Goal: Task Accomplishment & Management: Manage account settings

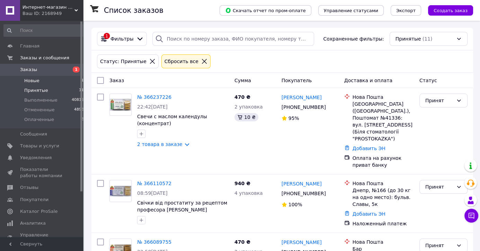
click at [28, 77] on li "Новые 1" at bounding box center [44, 81] width 88 height 10
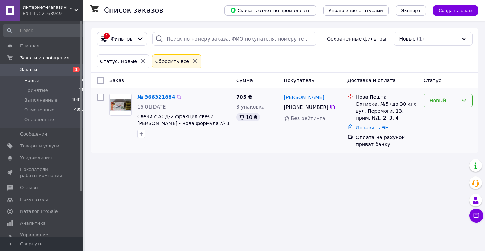
click at [441, 101] on div "Новый" at bounding box center [444, 101] width 29 height 8
drag, startPoint x: 435, startPoint y: 119, endPoint x: 306, endPoint y: 117, distance: 129.6
click at [436, 119] on li "Принят" at bounding box center [448, 115] width 48 height 12
click at [37, 90] on span "Принятые" at bounding box center [36, 90] width 24 height 6
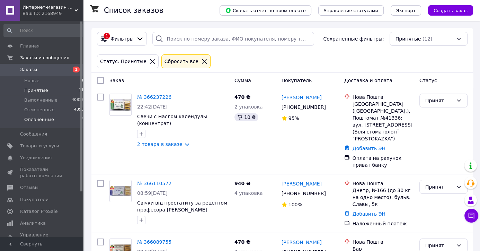
click at [32, 121] on span "Оплаченные" at bounding box center [39, 119] width 30 height 6
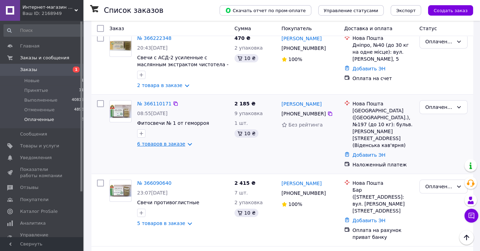
scroll to position [146, 0]
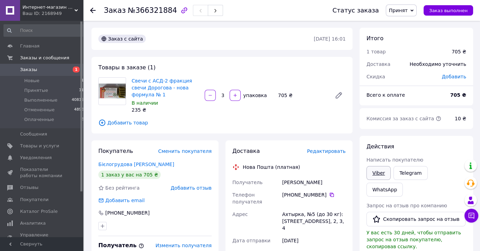
click at [381, 174] on link "Viber" at bounding box center [379, 173] width 24 height 14
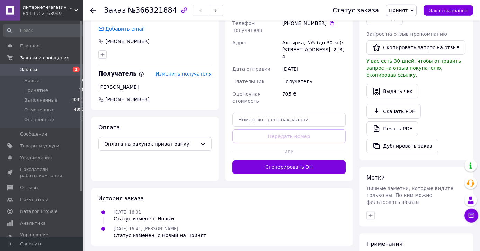
scroll to position [182, 0]
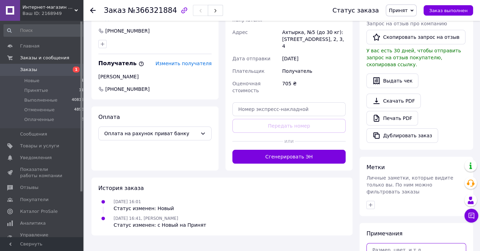
click at [387, 243] on textarea at bounding box center [417, 254] width 100 height 23
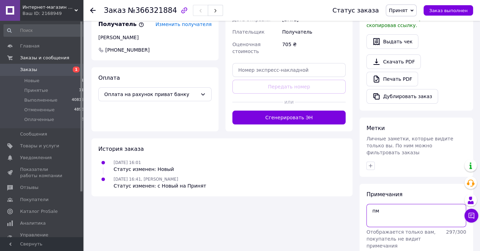
type textarea "пм"
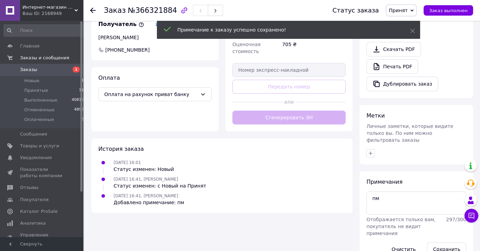
scroll to position [209, 0]
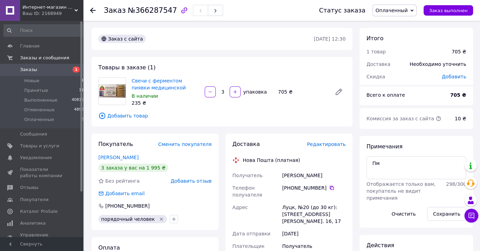
click at [195, 183] on span "Добавить отзыв" at bounding box center [191, 181] width 41 height 6
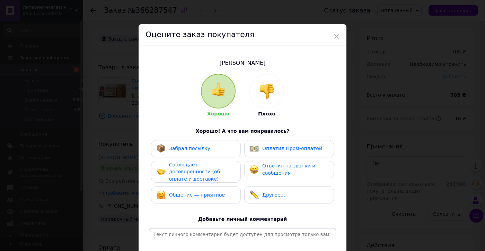
drag, startPoint x: 188, startPoint y: 172, endPoint x: 193, endPoint y: 175, distance: 6.1
click at [189, 172] on span "Соблюдает договоренности (об оплате и доставке)" at bounding box center [194, 172] width 51 height 20
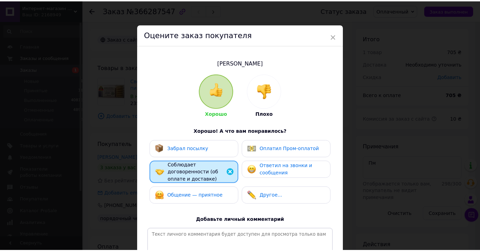
scroll to position [98, 0]
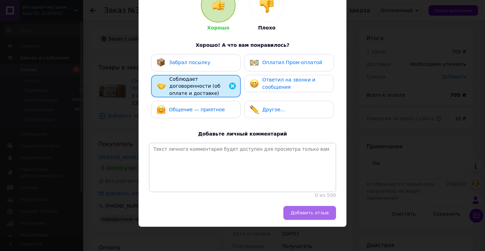
click at [306, 210] on button "Добавить отзыв" at bounding box center [309, 213] width 53 height 14
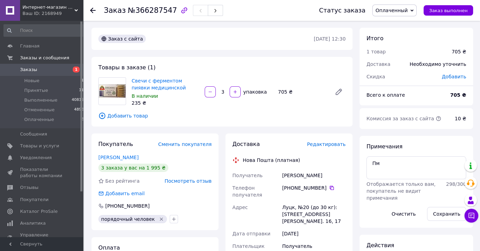
drag, startPoint x: 290, startPoint y: 188, endPoint x: 319, endPoint y: 188, distance: 28.8
click at [322, 189] on div "+380 68 197 53 53" at bounding box center [313, 187] width 63 height 7
copy div "0 68 197 53 53"
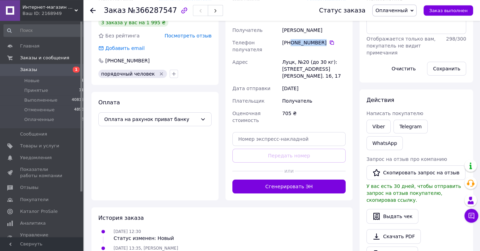
scroll to position [146, 0]
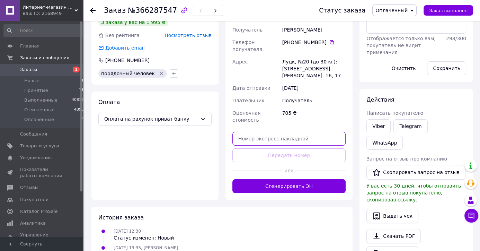
paste input "20451269174167"
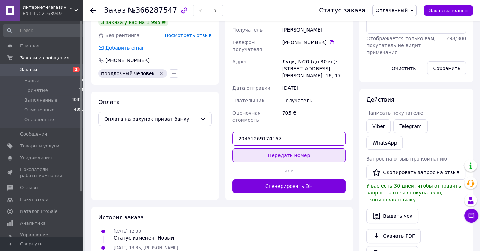
type input "20451269174167"
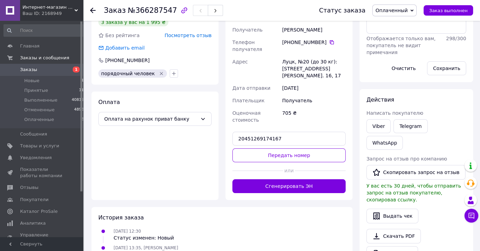
drag, startPoint x: 264, startPoint y: 144, endPoint x: 196, endPoint y: 250, distance: 126.2
click at [264, 148] on button "Передать номер" at bounding box center [289, 155] width 113 height 14
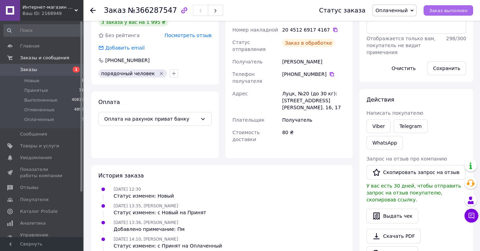
click at [453, 12] on span "Заказ выполнен" at bounding box center [448, 10] width 38 height 5
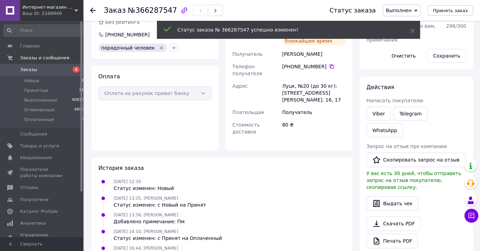
scroll to position [132, 0]
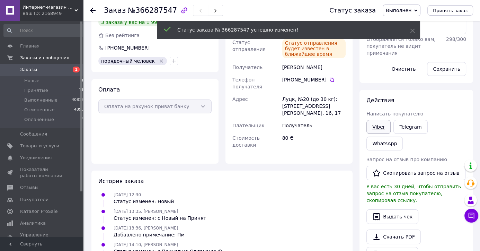
click at [378, 126] on link "Viber" at bounding box center [379, 127] width 24 height 14
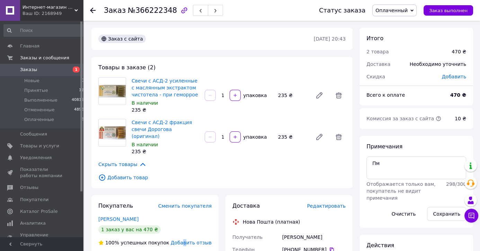
click at [189, 240] on span "Добавить отзыв" at bounding box center [191, 243] width 41 height 6
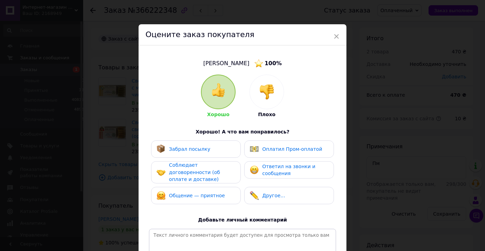
click at [181, 168] on span "Соблюдает договоренности (об оплате и доставке)" at bounding box center [194, 172] width 51 height 20
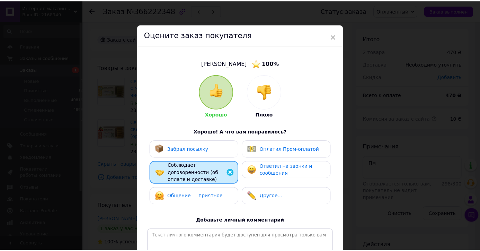
scroll to position [99, 0]
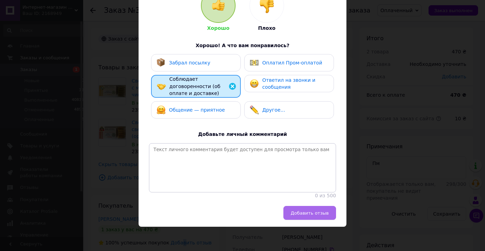
click at [302, 210] on span "Добавить отзыв" at bounding box center [310, 212] width 38 height 5
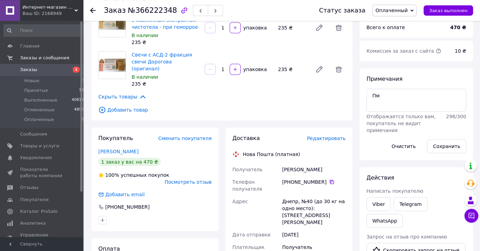
scroll to position [73, 0]
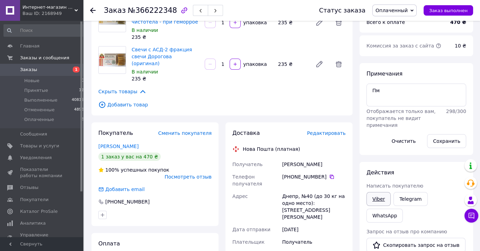
click at [373, 196] on link "Viber" at bounding box center [379, 199] width 24 height 14
click at [103, 212] on icon "button" at bounding box center [103, 215] width 6 height 6
type input "пор"
checkbox input "true"
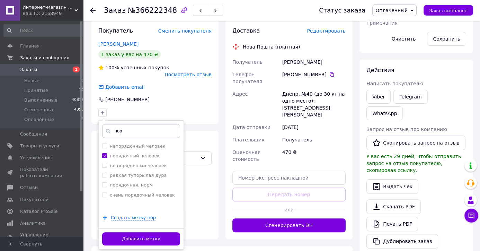
scroll to position [182, 0]
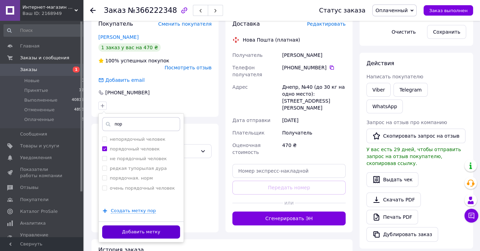
click at [145, 225] on button "Добавить метку" at bounding box center [141, 232] width 78 height 14
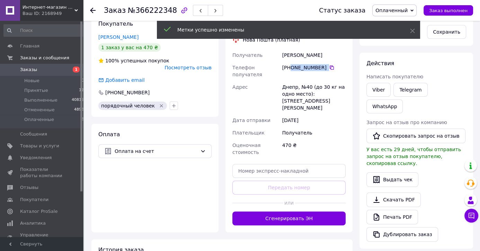
drag, startPoint x: 290, startPoint y: 60, endPoint x: 324, endPoint y: 60, distance: 33.6
click at [324, 64] on div "[PHONE_NUMBER]" at bounding box center [313, 67] width 63 height 7
copy div "0 67 937 88 99"
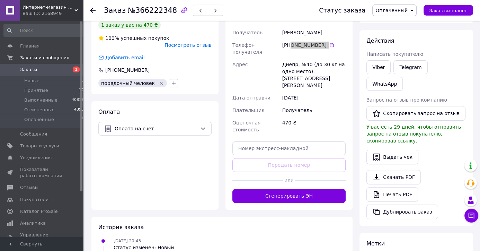
scroll to position [218, 0]
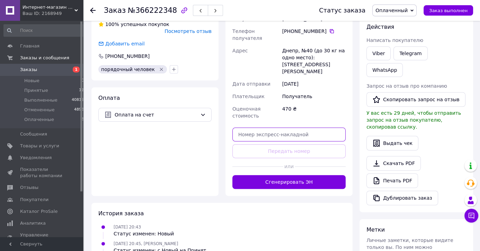
paste input "20451269176147"
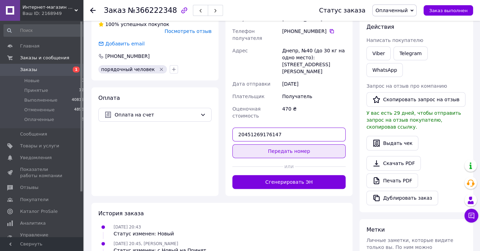
type input "20451269176147"
click at [259, 144] on button "Передать номер" at bounding box center [289, 151] width 113 height 14
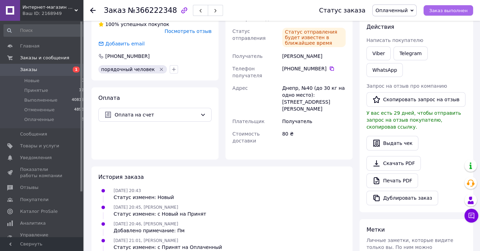
click at [453, 12] on span "Заказ выполнен" at bounding box center [448, 10] width 38 height 5
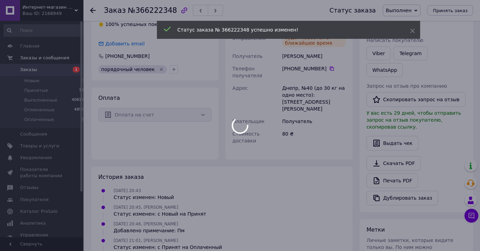
scroll to position [205, 0]
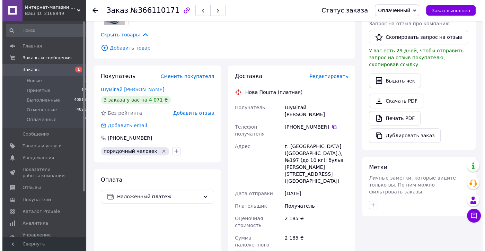
scroll to position [291, 0]
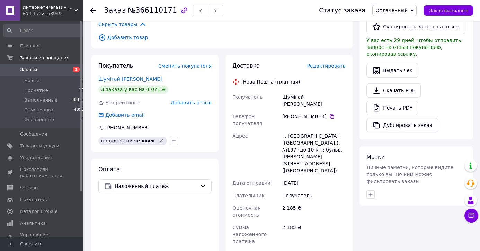
click at [199, 104] on span "Добавить отзыв" at bounding box center [191, 103] width 41 height 6
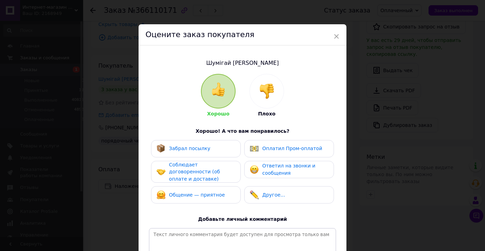
drag, startPoint x: 194, startPoint y: 173, endPoint x: 217, endPoint y: 190, distance: 28.2
click at [194, 173] on span "Соблюдает договоренности (об оплате и доставке)" at bounding box center [194, 172] width 51 height 20
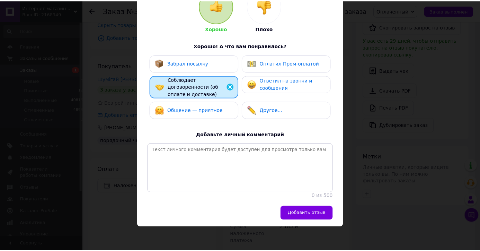
scroll to position [98, 0]
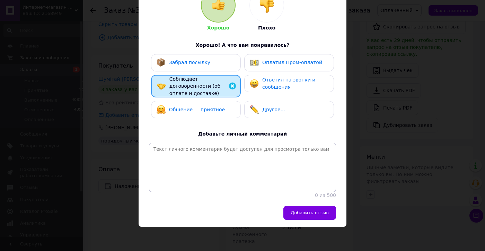
click at [302, 215] on span "Добавить отзыв" at bounding box center [310, 212] width 38 height 5
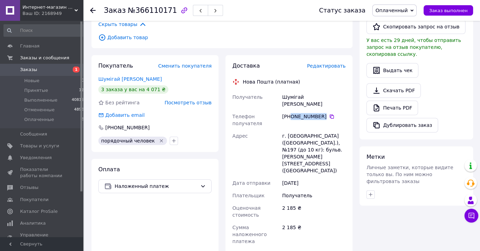
drag, startPoint x: 323, startPoint y: 108, endPoint x: 291, endPoint y: 110, distance: 31.2
click at [291, 113] on div "[PHONE_NUMBER]" at bounding box center [313, 116] width 63 height 7
copy div "0 63 768 35 25"
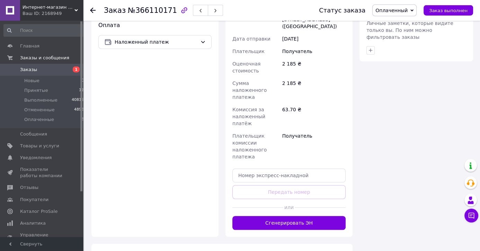
scroll to position [437, 0]
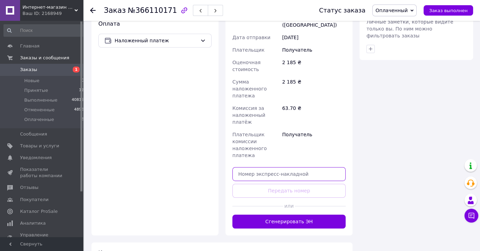
paste input "20451269179465"
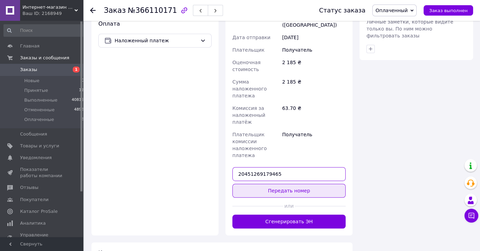
type input "20451269179465"
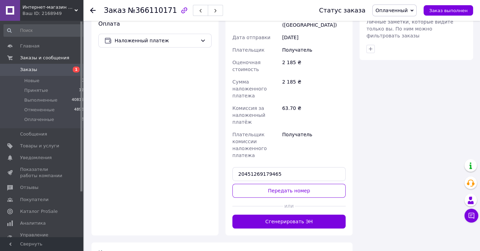
drag, startPoint x: 248, startPoint y: 148, endPoint x: 251, endPoint y: 142, distance: 7.0
click at [248, 184] on button "Передать номер" at bounding box center [289, 191] width 113 height 14
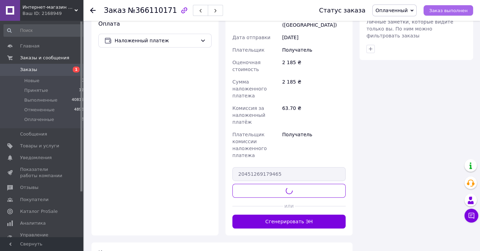
click at [449, 9] on span "Заказ выполнен" at bounding box center [448, 10] width 38 height 5
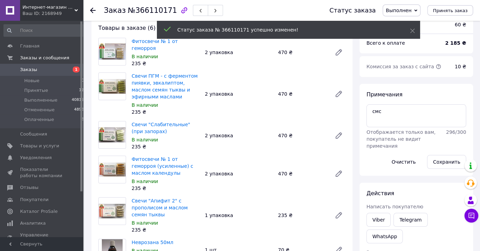
scroll to position [109, 0]
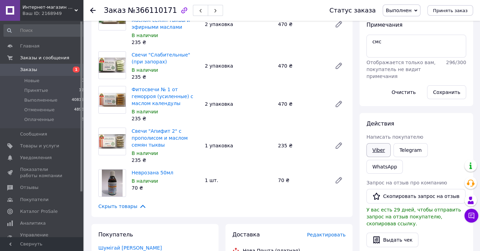
click at [377, 152] on link "Viber" at bounding box center [379, 150] width 24 height 14
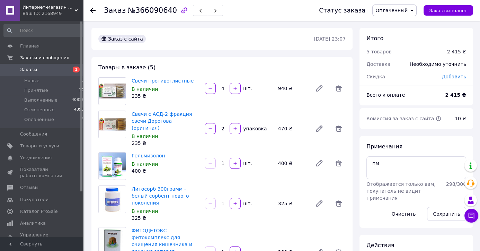
scroll to position [146, 0]
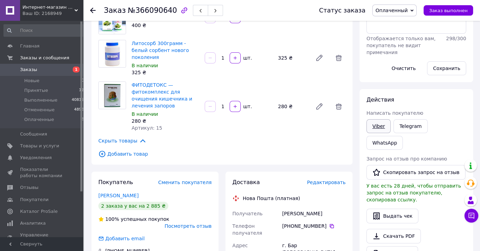
click at [376, 128] on link "Viber" at bounding box center [379, 126] width 24 height 14
click at [132, 150] on span "Добавить товар" at bounding box center [221, 154] width 247 height 8
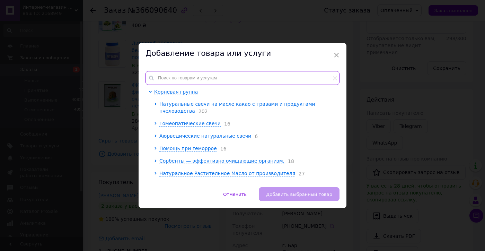
click at [173, 77] on input "text" at bounding box center [243, 78] width 194 height 14
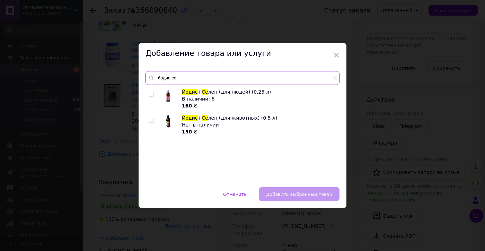
type input "йодис се"
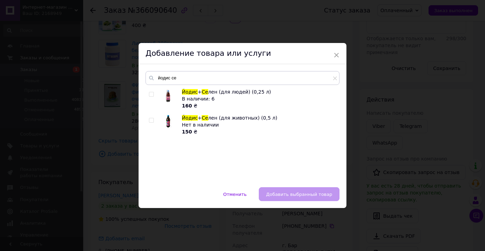
click at [152, 93] on div at bounding box center [152, 98] width 7 height 21
click at [150, 94] on input "checkbox" at bounding box center [151, 94] width 5 height 5
checkbox input "true"
drag, startPoint x: 288, startPoint y: 191, endPoint x: 225, endPoint y: 223, distance: 70.8
click at [288, 192] on button "Добавить выбранный товар" at bounding box center [299, 194] width 81 height 14
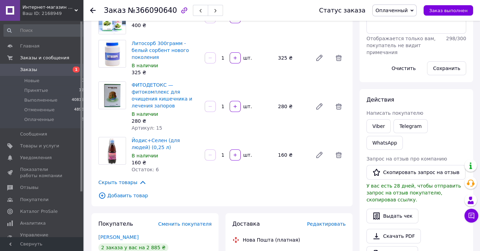
click at [137, 192] on span "Добавить товар" at bounding box center [221, 196] width 247 height 8
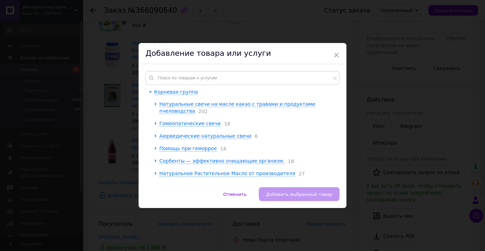
click at [182, 71] on div "Корневая группа Натуральные свечи на масле какао с травами и продуктами пчелово…" at bounding box center [243, 125] width 208 height 123
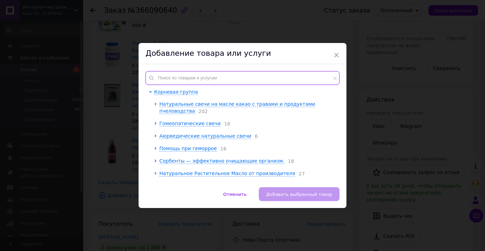
drag, startPoint x: 177, startPoint y: 76, endPoint x: 186, endPoint y: 74, distance: 9.3
click at [177, 77] on input "text" at bounding box center [243, 78] width 194 height 14
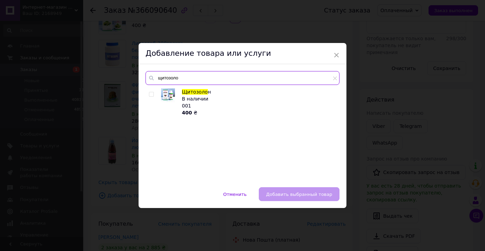
type input "щитозоло"
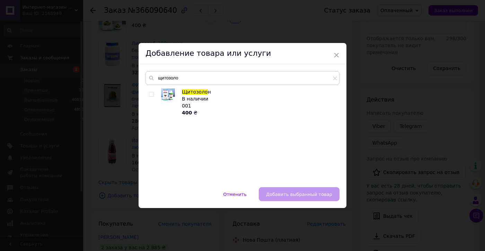
click at [150, 94] on input "checkbox" at bounding box center [151, 94] width 5 height 5
checkbox input "true"
click at [301, 196] on span "Добавить выбранный товар" at bounding box center [299, 194] width 66 height 5
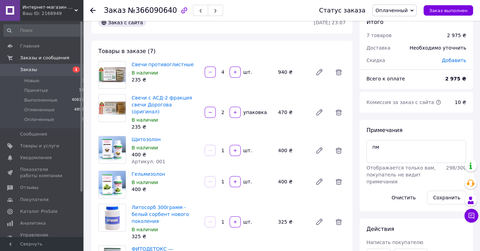
scroll to position [0, 0]
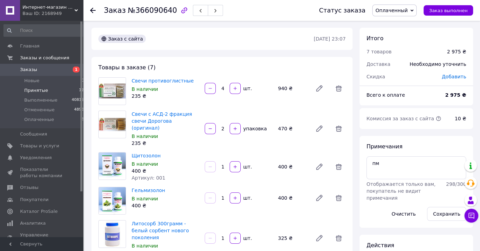
click at [43, 91] on span "Принятые" at bounding box center [36, 90] width 24 height 6
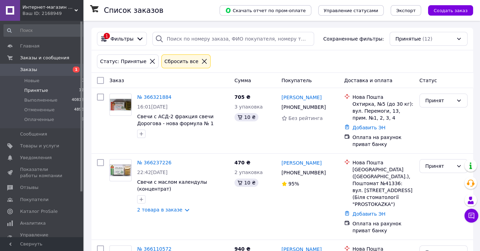
click at [33, 91] on span "Принятые" at bounding box center [36, 90] width 24 height 6
drag, startPoint x: 437, startPoint y: 101, endPoint x: 438, endPoint y: 106, distance: 4.5
click at [437, 102] on div "Принят" at bounding box center [440, 101] width 28 height 8
click at [436, 140] on li "Оплаченный" at bounding box center [443, 140] width 47 height 12
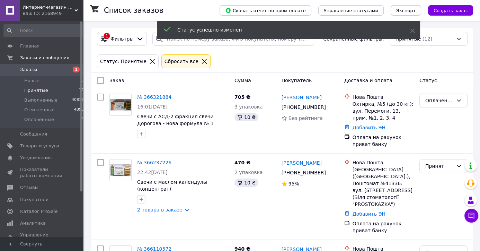
click at [151, 97] on link "№ 366321884" at bounding box center [154, 97] width 34 height 6
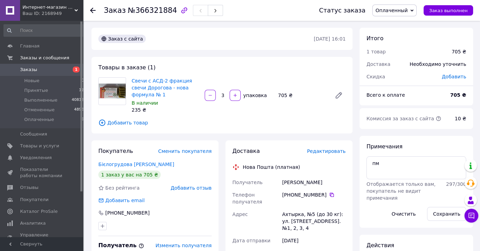
click at [201, 190] on span "Добавить отзыв" at bounding box center [191, 188] width 41 height 6
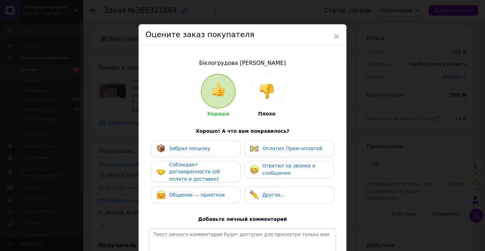
drag, startPoint x: 193, startPoint y: 173, endPoint x: 212, endPoint y: 186, distance: 23.0
click at [193, 174] on span "Соблюдает договоренности (об оплате и доставке)" at bounding box center [194, 172] width 51 height 20
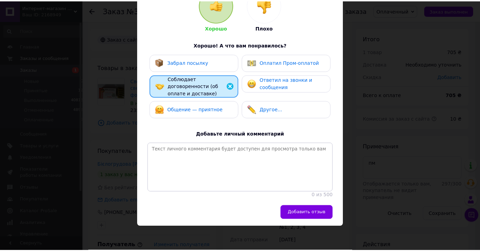
scroll to position [98, 0]
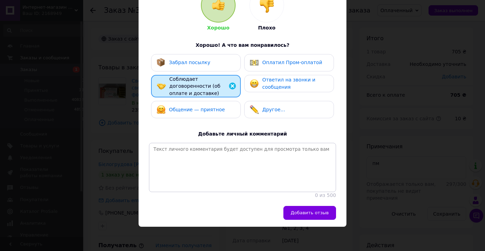
drag, startPoint x: 295, startPoint y: 211, endPoint x: 252, endPoint y: 214, distance: 43.1
click at [295, 212] on span "Добавить отзыв" at bounding box center [310, 212] width 38 height 5
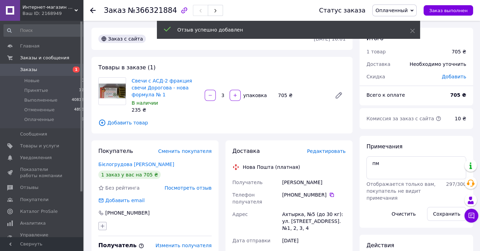
click at [104, 228] on icon "button" at bounding box center [103, 226] width 6 height 6
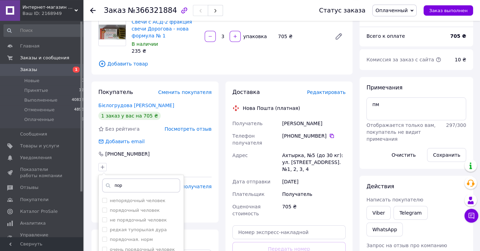
scroll to position [109, 0]
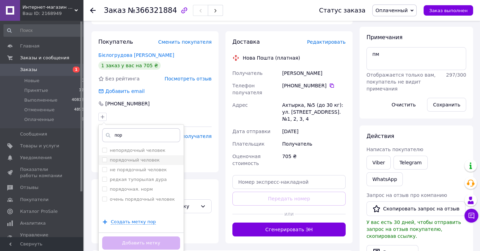
type input "пор"
drag, startPoint x: 130, startPoint y: 159, endPoint x: 143, endPoint y: 224, distance: 66.2
click at [130, 159] on label "порядочный человек" at bounding box center [135, 159] width 50 height 5
checkbox input "true"
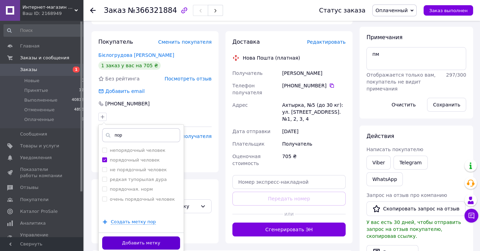
click at [147, 244] on button "Добавить метку" at bounding box center [141, 243] width 78 height 14
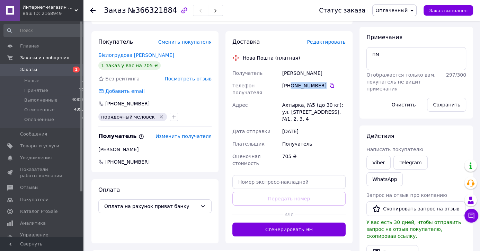
drag, startPoint x: 322, startPoint y: 85, endPoint x: 291, endPoint y: 86, distance: 30.5
click at [290, 86] on div "[PHONE_NUMBER]" at bounding box center [313, 85] width 63 height 7
copy div "0 95 801 90 42"
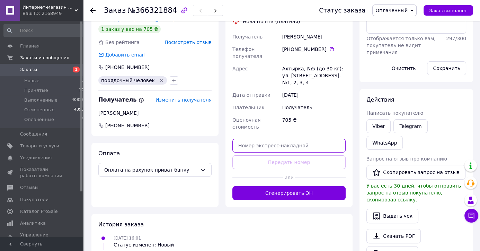
drag, startPoint x: 261, startPoint y: 130, endPoint x: 263, endPoint y: 134, distance: 5.0
paste input "20451269183477"
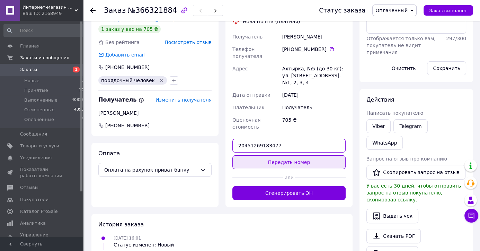
type input "20451269183477"
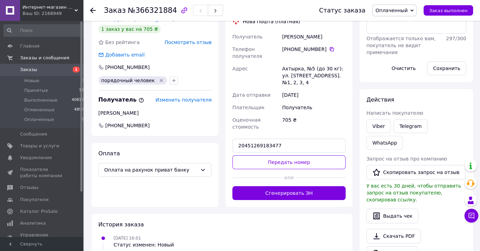
click at [262, 155] on button "Передать номер" at bounding box center [289, 162] width 113 height 14
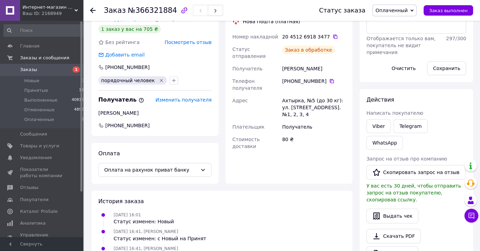
drag, startPoint x: 448, startPoint y: 12, endPoint x: 441, endPoint y: 0, distance: 13.8
click at [446, 12] on span "Заказ выполнен" at bounding box center [448, 10] width 38 height 5
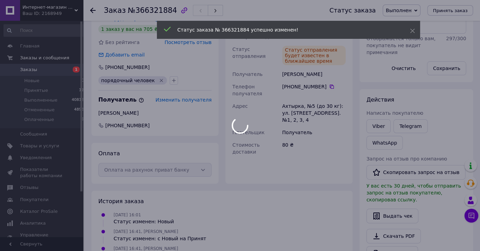
scroll to position [132, 0]
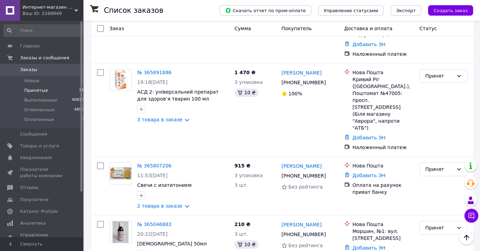
scroll to position [544, 0]
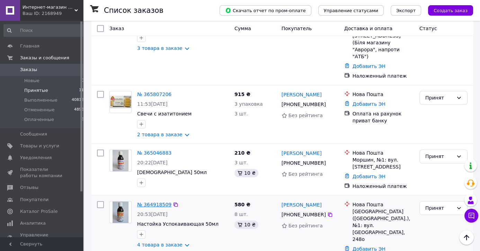
click at [149, 202] on link "№ 364918509" at bounding box center [154, 205] width 34 height 6
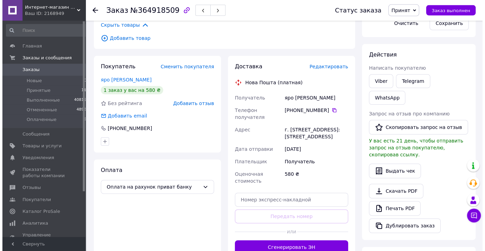
scroll to position [172, 0]
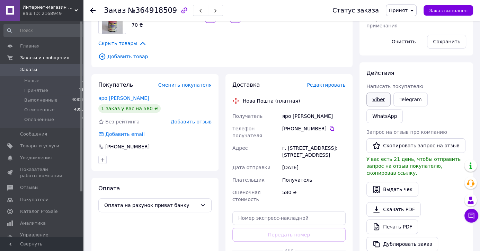
click at [377, 98] on link "Viber" at bounding box center [379, 100] width 24 height 14
click at [186, 123] on span "Добавить отзыв" at bounding box center [191, 122] width 41 height 6
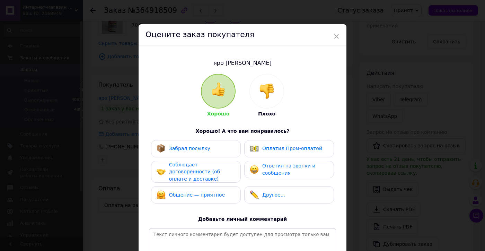
click at [269, 100] on div at bounding box center [267, 91] width 34 height 34
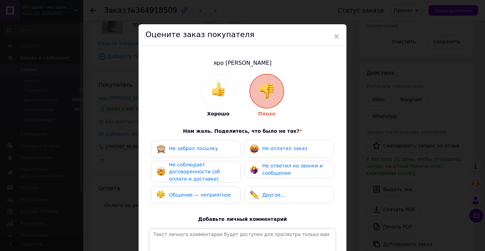
click at [290, 149] on span "Не оплатил заказ" at bounding box center [284, 149] width 45 height 6
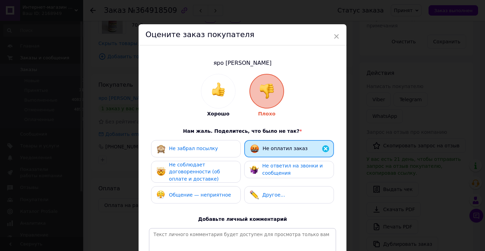
click at [284, 168] on span "Не ответил на звонки и сообщения" at bounding box center [292, 169] width 61 height 13
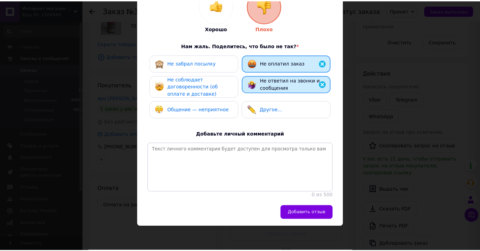
scroll to position [102, 0]
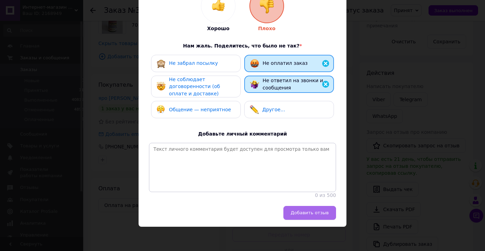
click at [323, 215] on span "Добавить отзыв" at bounding box center [310, 212] width 38 height 5
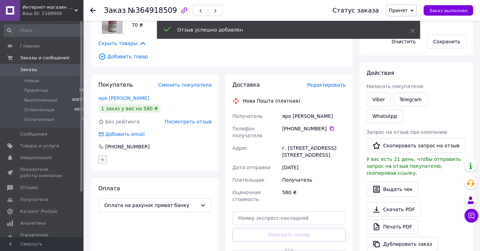
click at [102, 159] on icon "button" at bounding box center [103, 160] width 6 height 6
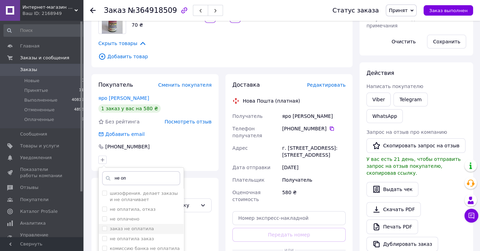
type input "не оп"
click at [116, 233] on li "заказ не оплатила" at bounding box center [141, 229] width 85 height 10
checkbox input "true"
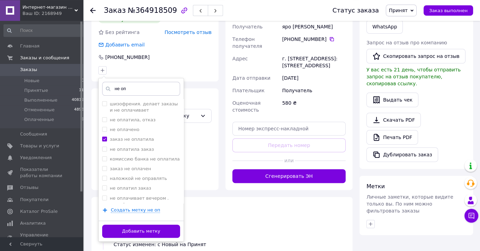
scroll to position [281, 0]
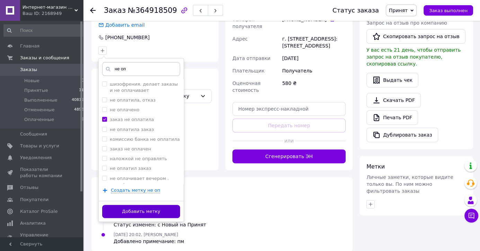
click at [167, 214] on button "Добавить метку" at bounding box center [141, 212] width 78 height 14
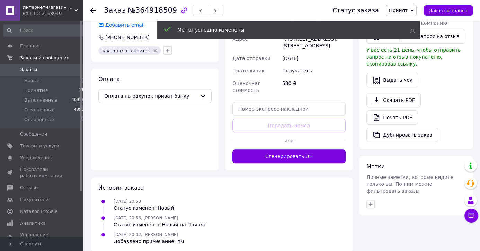
click at [441, 5] on div "Статус заказа Принят Выполнен Отменен Оплаченный Заказ выполнен" at bounding box center [400, 11] width 148 height 12
click at [446, 10] on span "Заказ выполнен" at bounding box center [448, 10] width 38 height 5
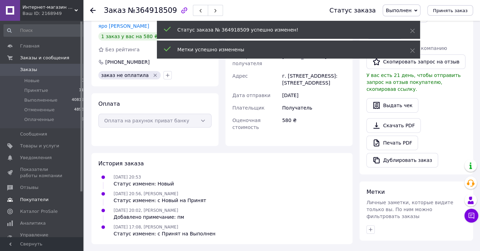
scroll to position [224, 0]
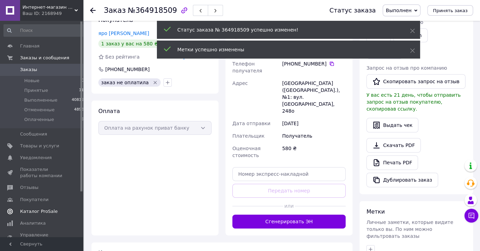
click at [37, 211] on span "Каталог ProSale" at bounding box center [38, 211] width 37 height 6
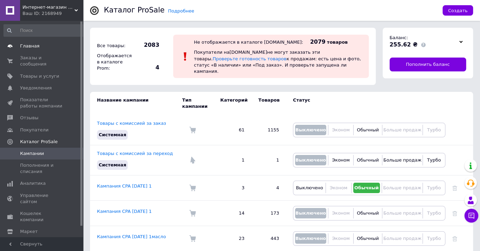
click at [30, 48] on span "Главная" at bounding box center [29, 46] width 19 height 6
